Goal: Task Accomplishment & Management: Manage account settings

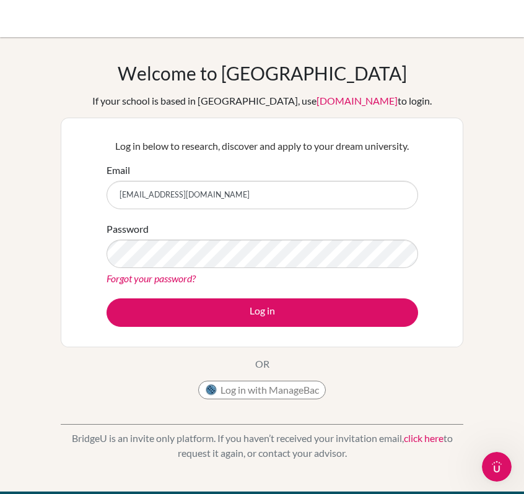
click at [134, 281] on link "Forgot your password?" at bounding box center [151, 279] width 89 height 12
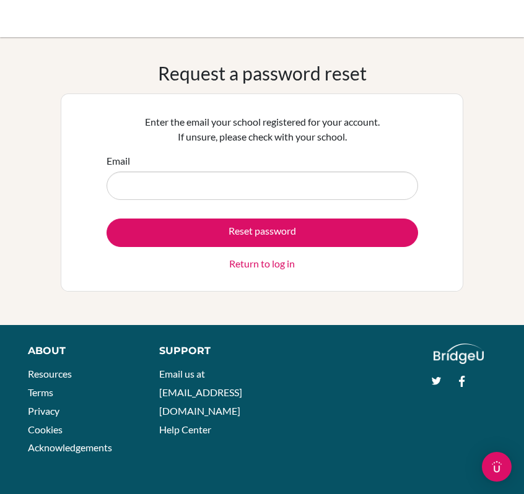
click at [159, 188] on input "Email" at bounding box center [263, 186] width 312 height 29
type input "adrienne970126@gmail.com"
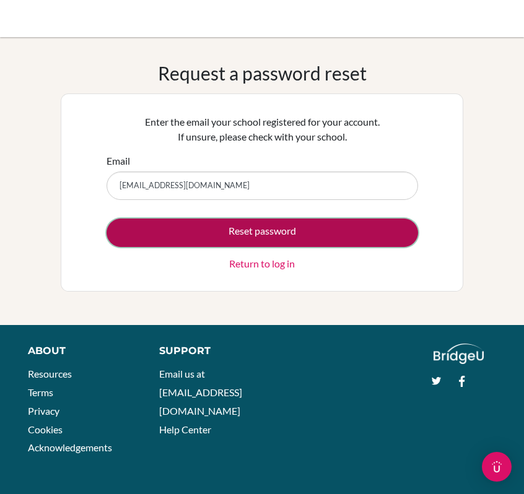
click at [211, 235] on button "Reset password" at bounding box center [263, 233] width 312 height 29
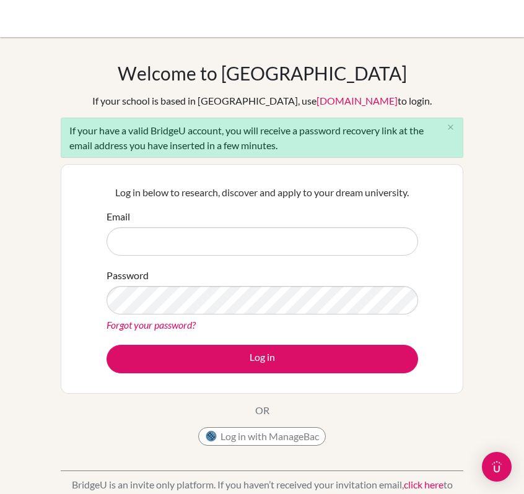
click at [177, 245] on input "Email" at bounding box center [263, 241] width 312 height 29
type input "[EMAIL_ADDRESS][DOMAIN_NAME]"
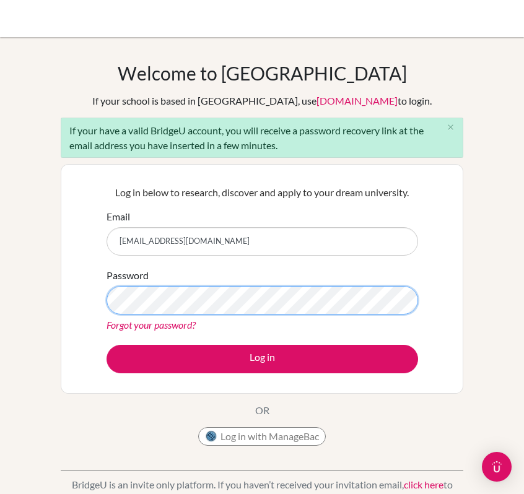
click at [107, 345] on button "Log in" at bounding box center [263, 359] width 312 height 29
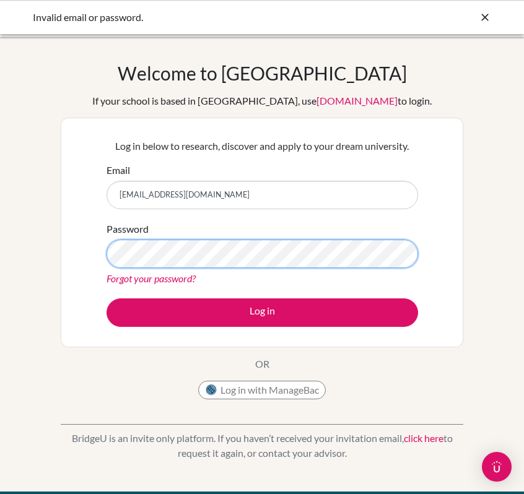
click at [107, 299] on button "Log in" at bounding box center [263, 313] width 312 height 29
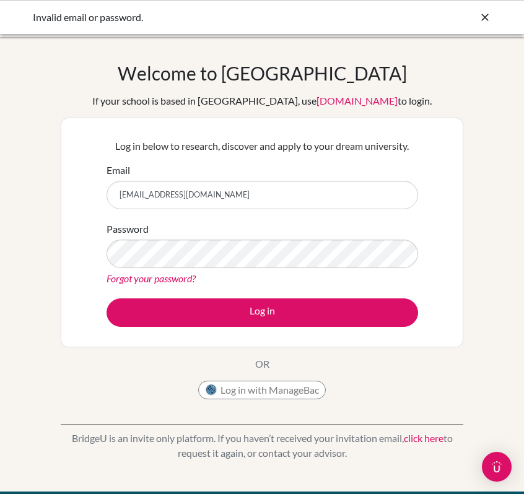
click at [160, 279] on link "Forgot your password?" at bounding box center [151, 279] width 89 height 12
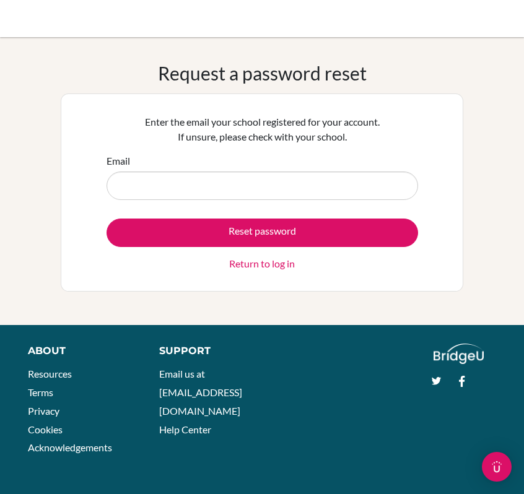
click at [214, 193] on input "Email" at bounding box center [263, 186] width 312 height 29
type input "[EMAIL_ADDRESS][DOMAIN_NAME]"
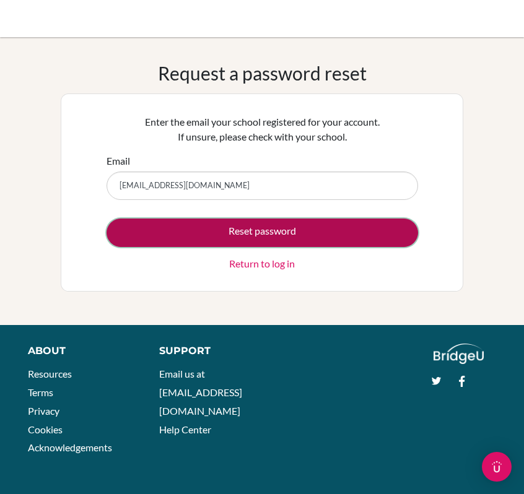
click at [209, 233] on button "Reset password" at bounding box center [263, 233] width 312 height 29
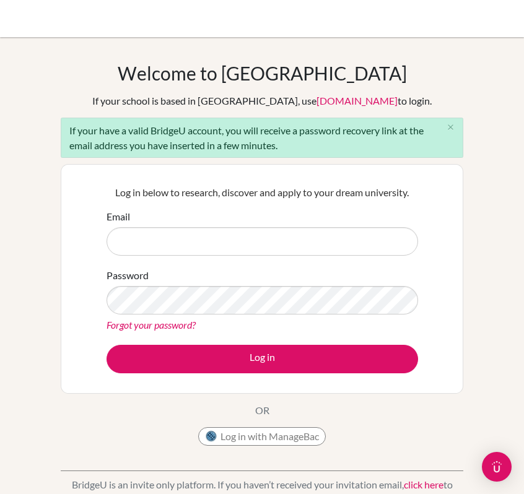
click at [156, 238] on input "Email" at bounding box center [263, 241] width 312 height 29
type input "[EMAIL_ADDRESS][DOMAIN_NAME]"
click at [178, 325] on link "Forgot your password?" at bounding box center [151, 325] width 89 height 12
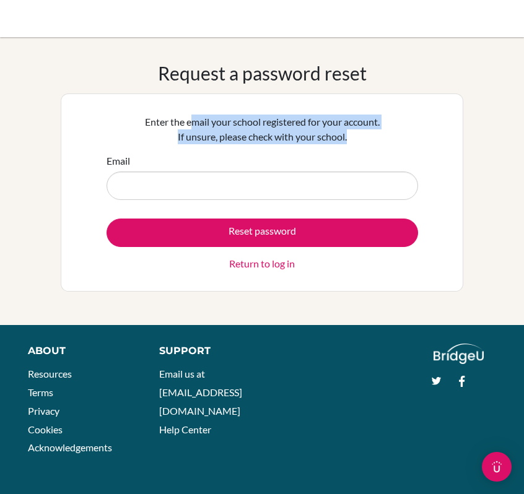
drag, startPoint x: 354, startPoint y: 141, endPoint x: 177, endPoint y: 121, distance: 178.3
click at [177, 121] on p "Enter the email your school registered for your account. If unsure, please chec…" at bounding box center [263, 130] width 312 height 30
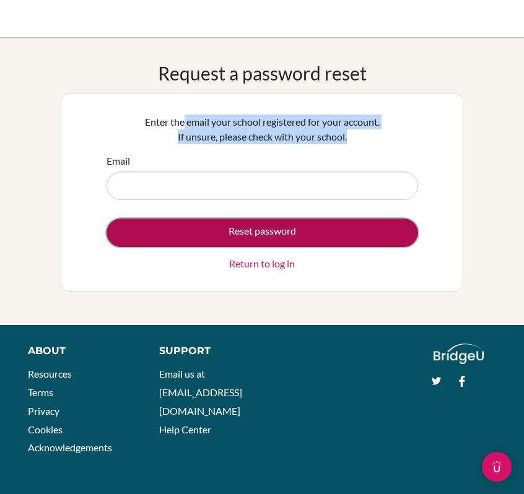
click at [217, 229] on button "Reset password" at bounding box center [263, 233] width 312 height 29
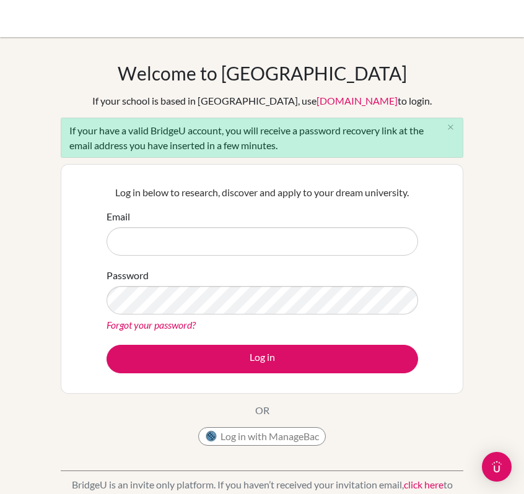
click at [190, 243] on input "Email" at bounding box center [263, 241] width 312 height 29
drag, startPoint x: 237, startPoint y: 239, endPoint x: 107, endPoint y: 245, distance: 129.6
click at [107, 245] on input "[EMAIL_ADDRESS][DOMAIN_NAME]" at bounding box center [263, 241] width 312 height 29
type input "\"
type input "1900119@dishs.tp.edu.tw"
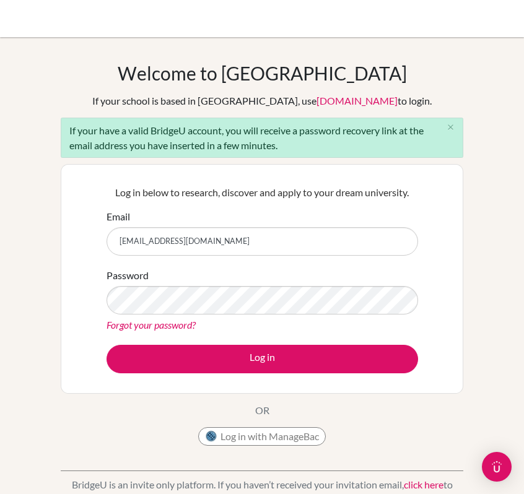
click at [157, 316] on div "Password Forgot your password?" at bounding box center [263, 300] width 312 height 64
click at [147, 325] on link "Forgot your password?" at bounding box center [151, 325] width 89 height 12
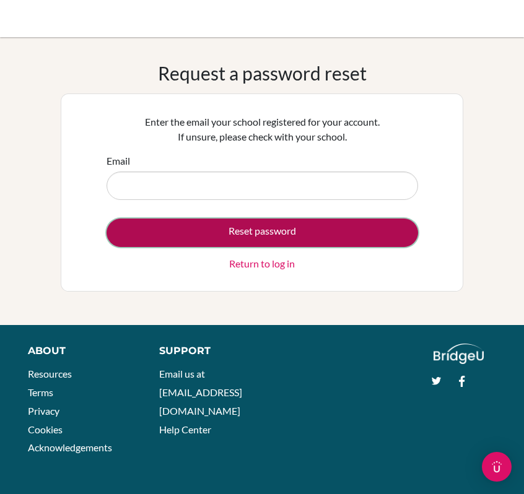
click at [170, 229] on button "Reset password" at bounding box center [263, 233] width 312 height 29
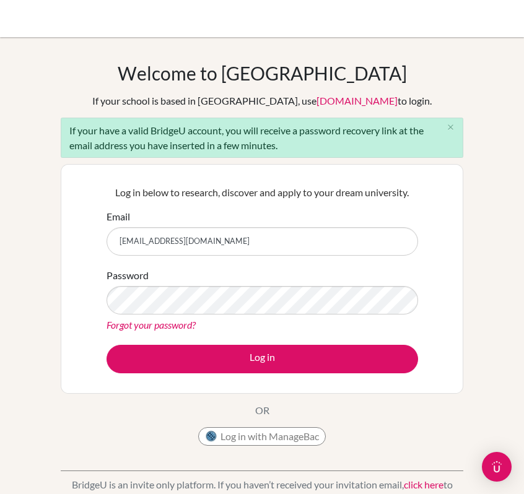
type input "[EMAIL_ADDRESS][DOMAIN_NAME]"
click at [144, 322] on link "Forgot your password?" at bounding box center [151, 325] width 89 height 12
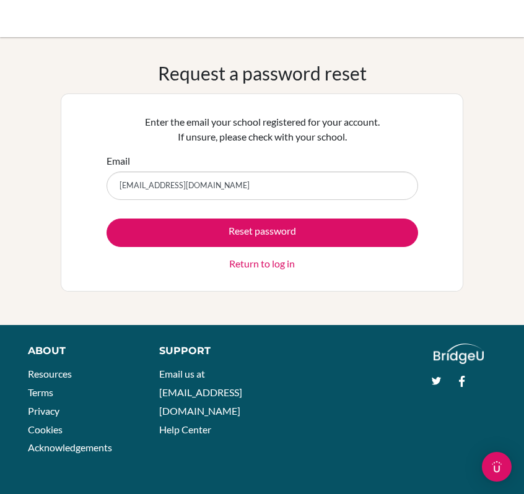
type input "[EMAIL_ADDRESS][DOMAIN_NAME]"
click at [107, 219] on button "Reset password" at bounding box center [263, 233] width 312 height 29
